Goal: Task Accomplishment & Management: Manage account settings

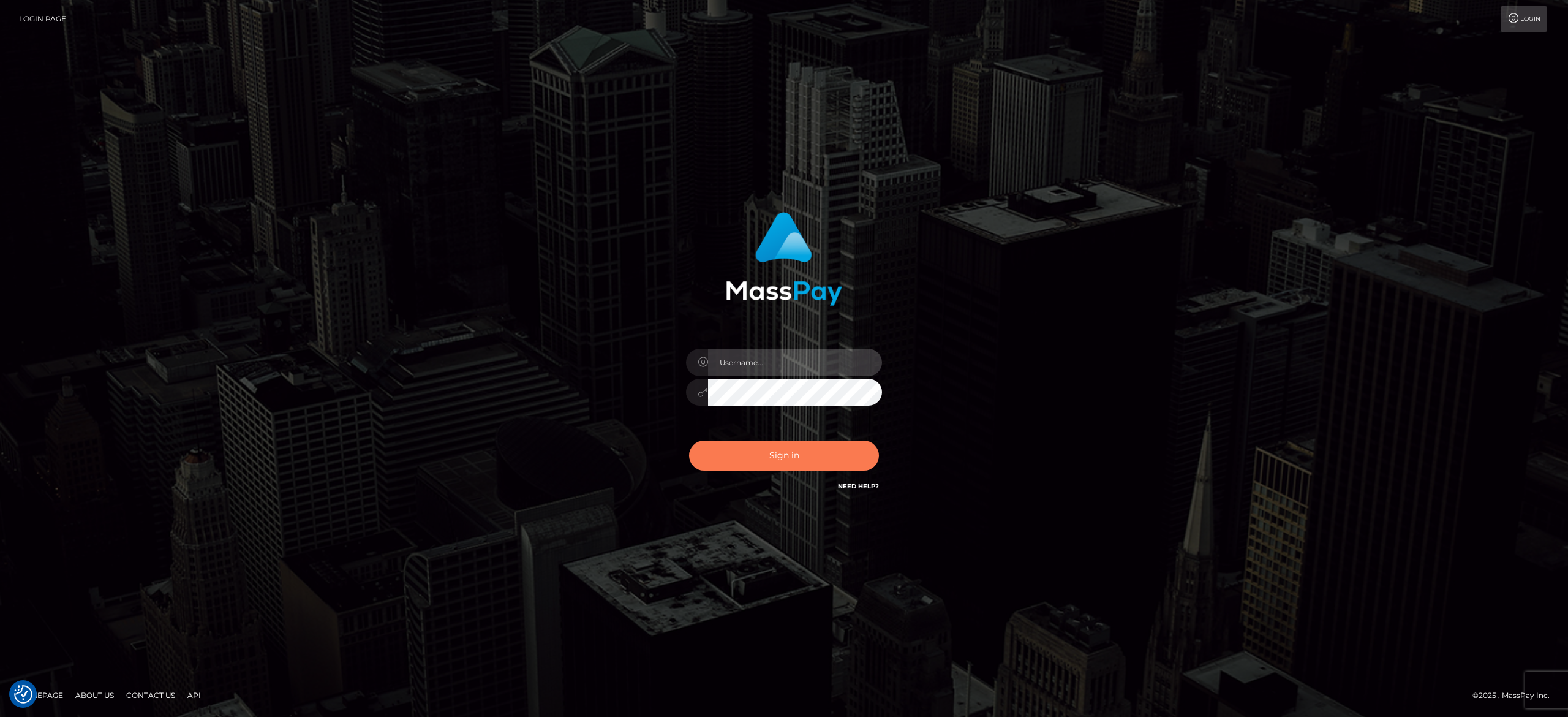
type input "[PERSON_NAME].[PERSON_NAME]"
click at [776, 456] on button "Sign in" at bounding box center [784, 456] width 190 height 30
type input "[PERSON_NAME].[PERSON_NAME]"
click at [776, 456] on button "Sign in" at bounding box center [784, 456] width 190 height 30
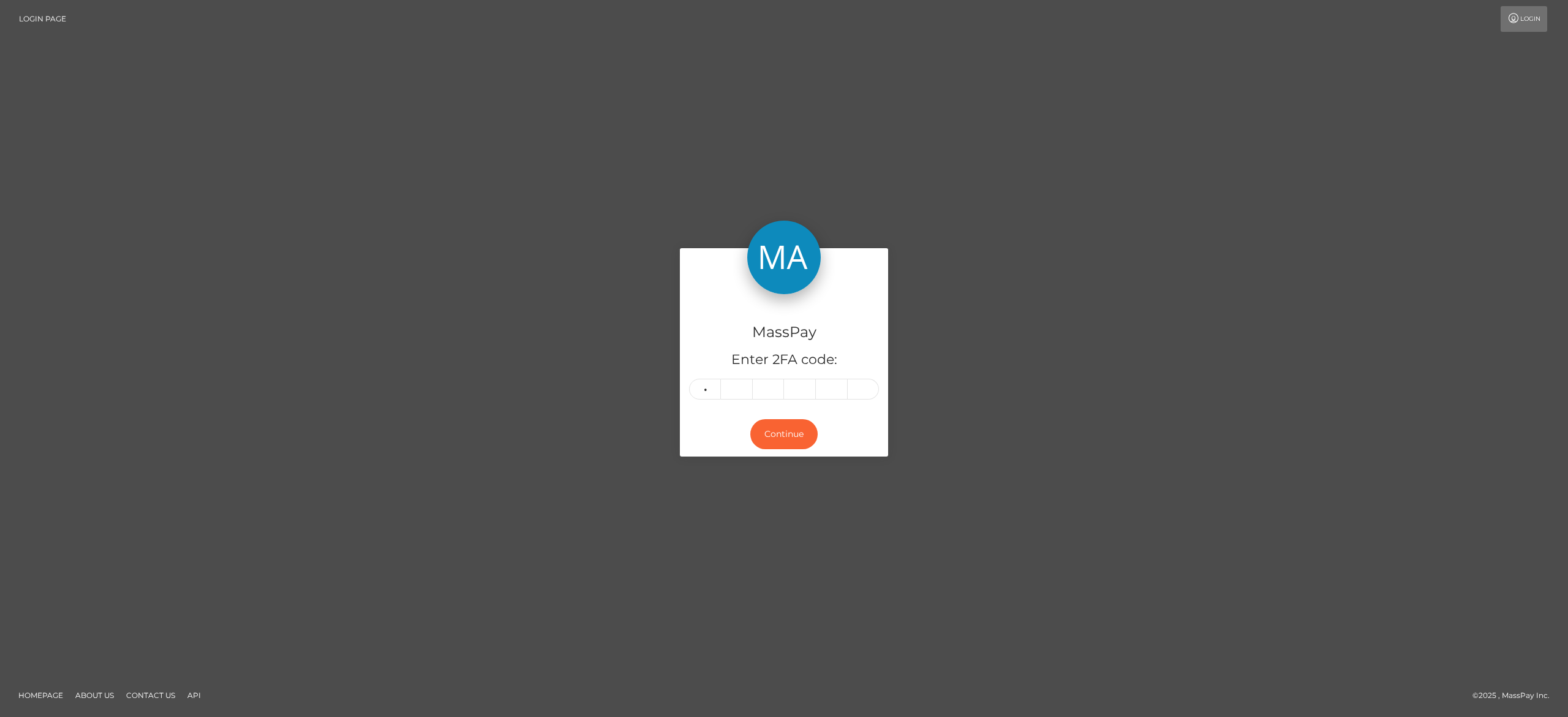
type input "4"
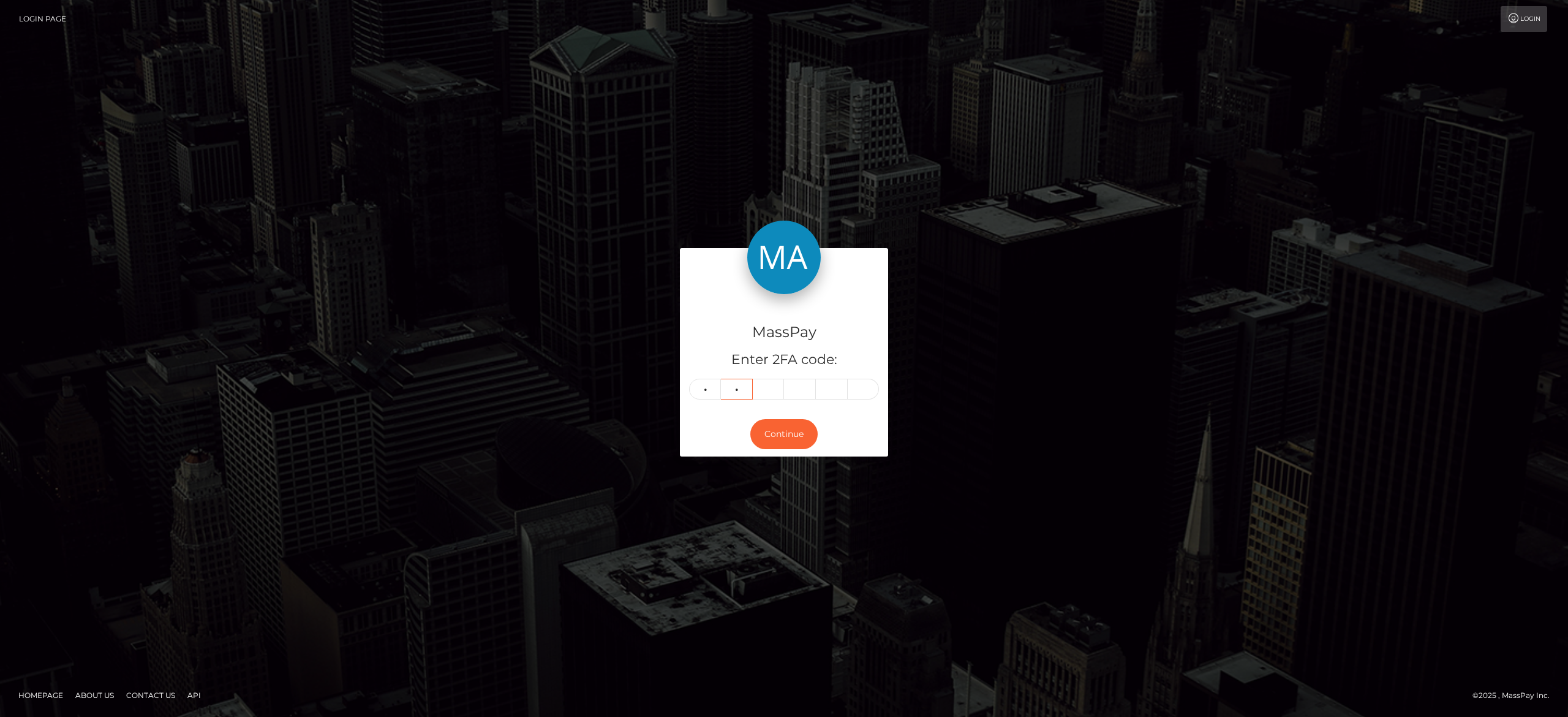
type input "4"
type input "7"
type input "8"
type input "4"
type input "3"
